Goal: Transaction & Acquisition: Purchase product/service

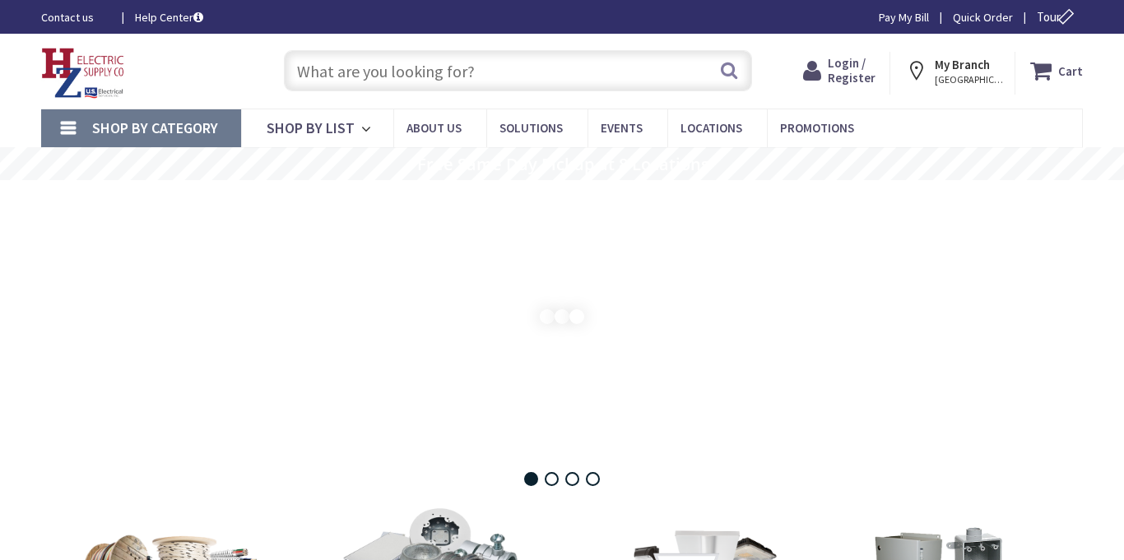
type input "[STREET_ADDRESS][DEMOGRAPHIC_DATA]"
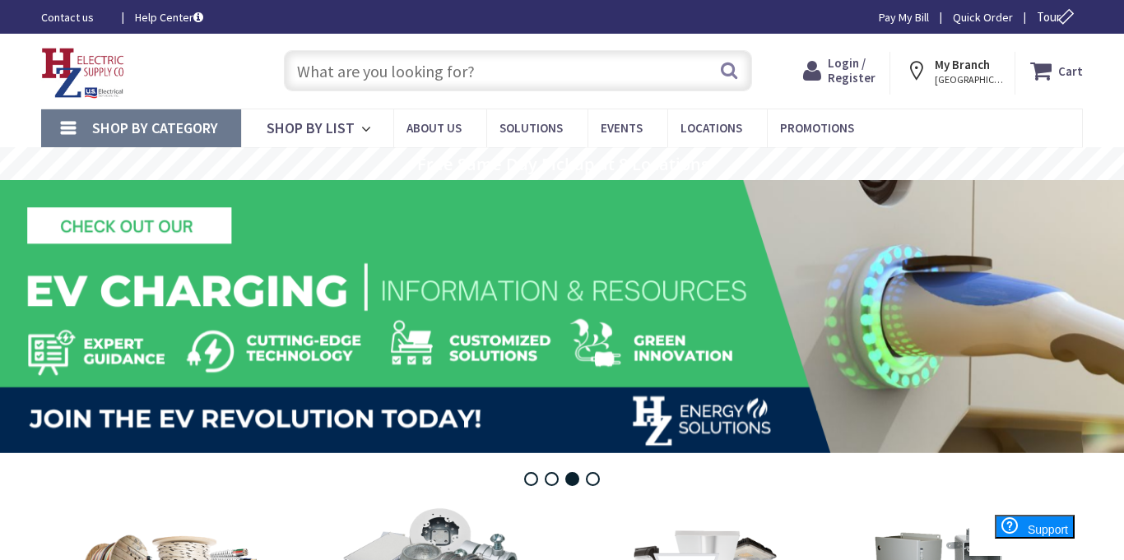
click at [850, 64] on span "Login / Register" at bounding box center [852, 70] width 48 height 30
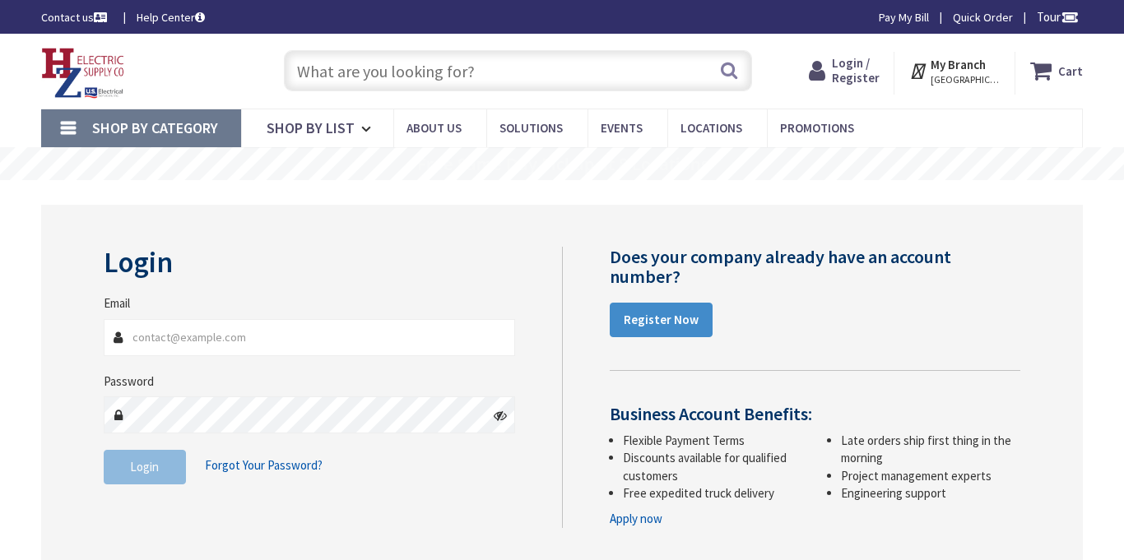
type input "simard@pathfindertech.org"
click at [152, 477] on button "Login" at bounding box center [145, 467] width 82 height 35
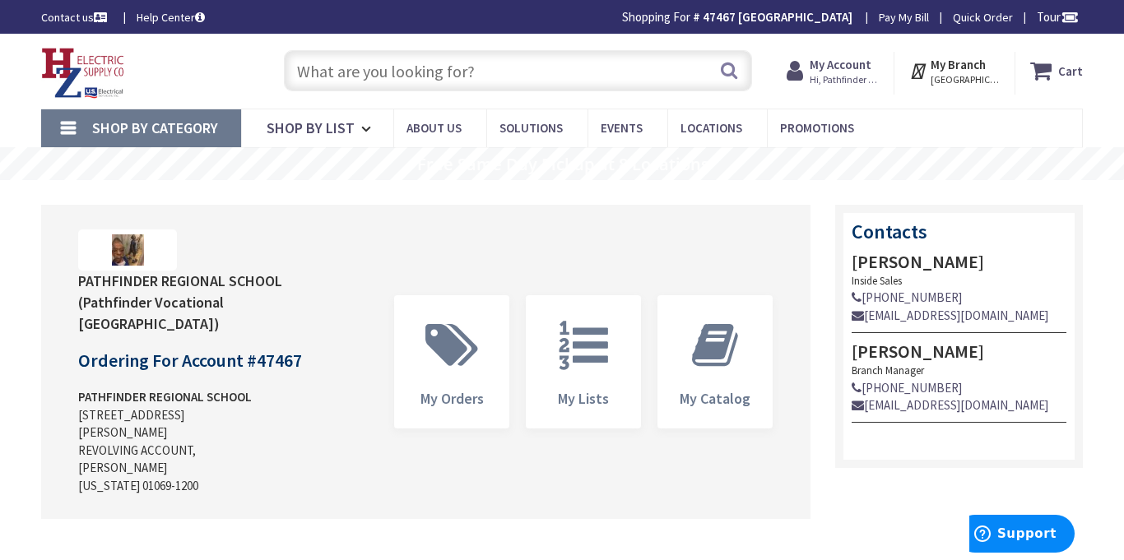
click at [861, 75] on span "Hi, Pathfinder Vocational" at bounding box center [845, 79] width 70 height 13
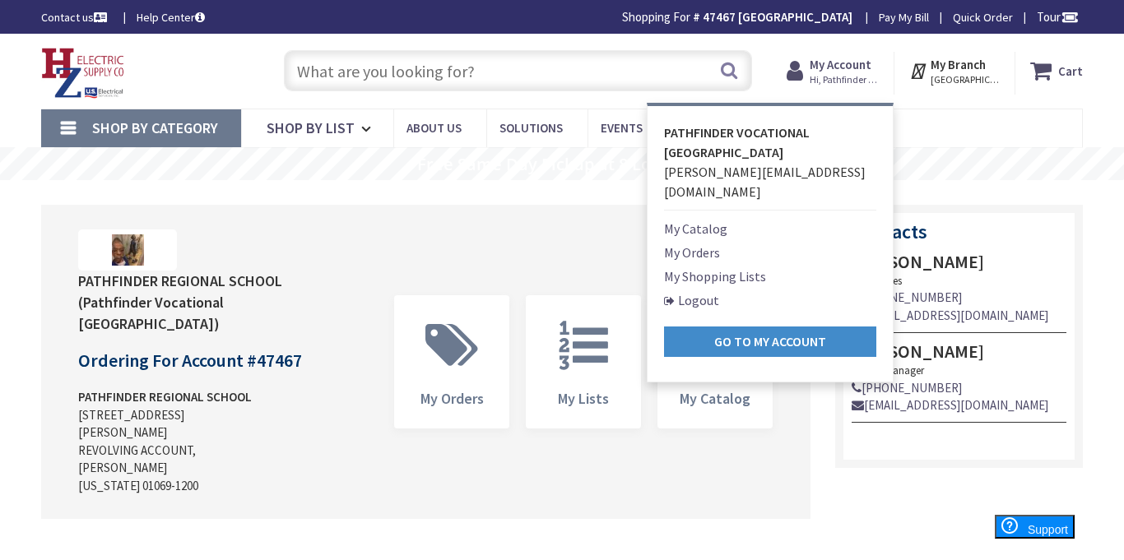
click at [213, 28] on div "Contact us Help Center Shopping For # 47467 PATHFINDER REGIONAL SCHOOL Change P…" at bounding box center [562, 17] width 1124 height 34
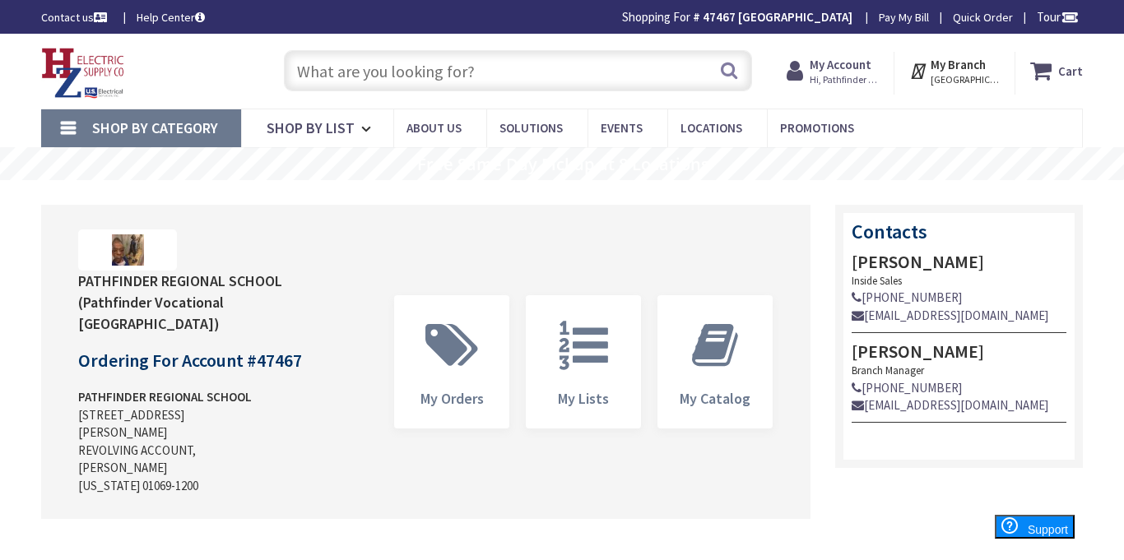
click at [550, 67] on input "text" at bounding box center [518, 70] width 468 height 41
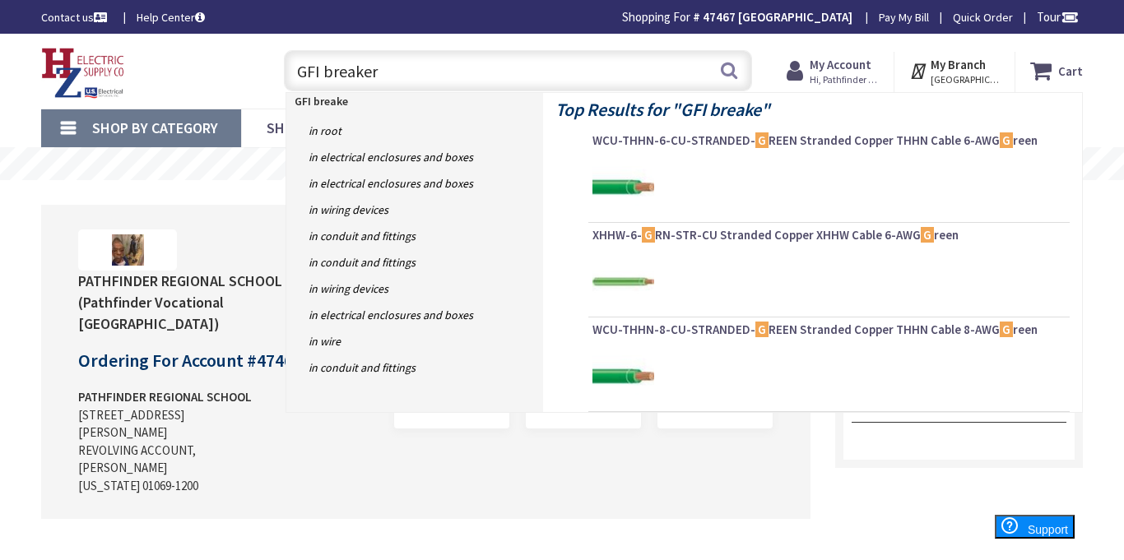
type input "GFI breakers"
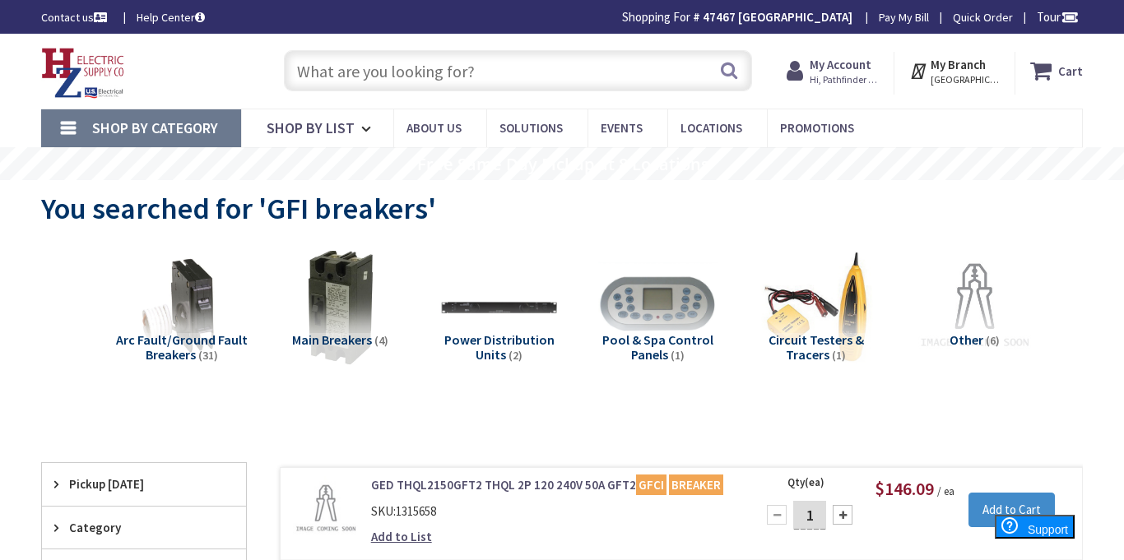
click at [620, 81] on input "text" at bounding box center [518, 70] width 468 height 41
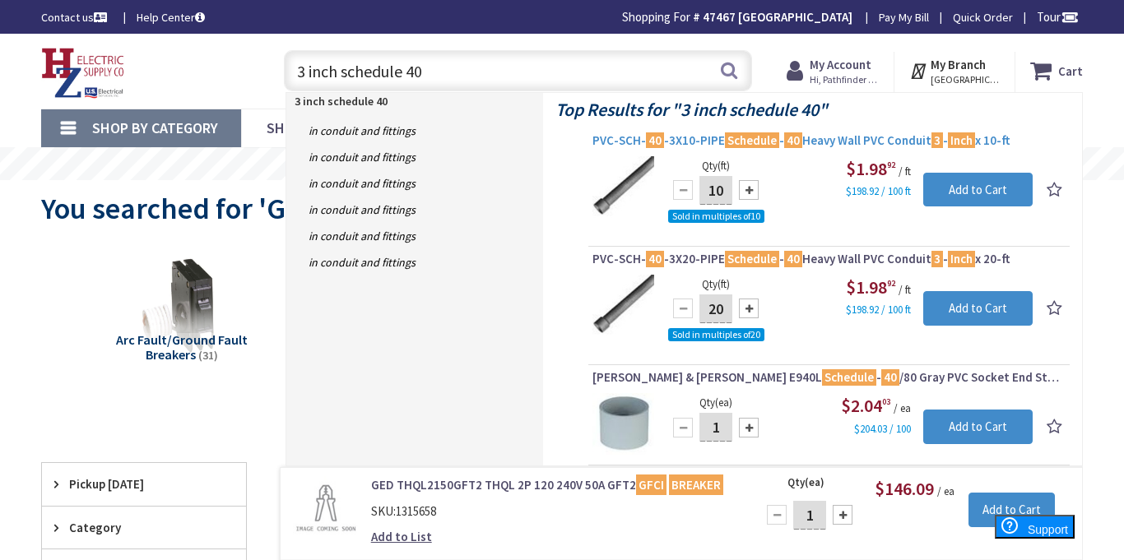
type input "3 inch schedule 40"
click at [923, 142] on span "PVC-SCH- 40 -3X10-PIPE Schedule - 40 Heavy Wall PVC Conduit 3 - Inch x 10-ft" at bounding box center [828, 140] width 473 height 16
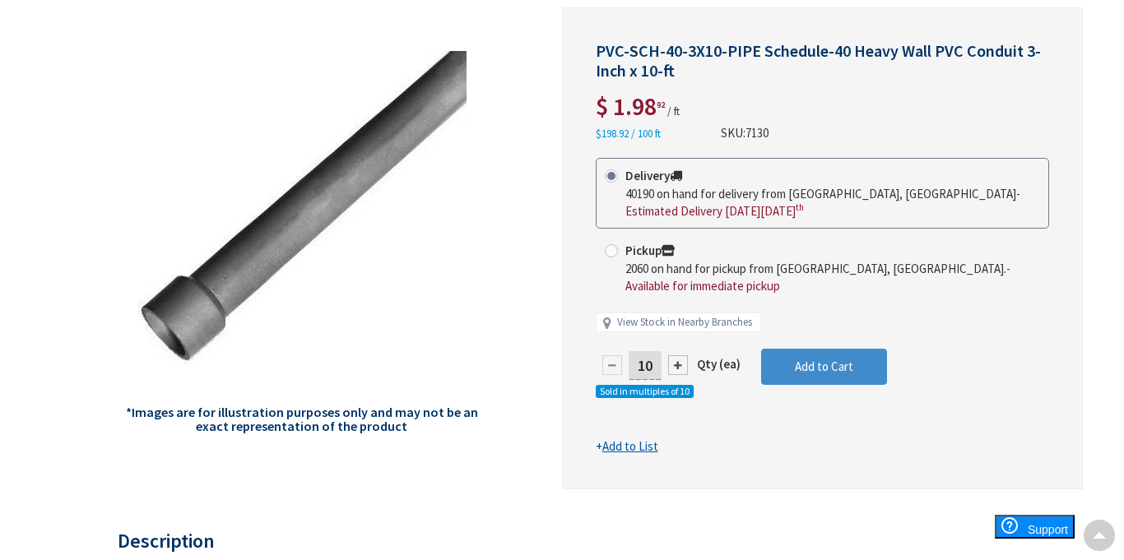
scroll to position [230, 0]
